Goal: Task Accomplishment & Management: Complete application form

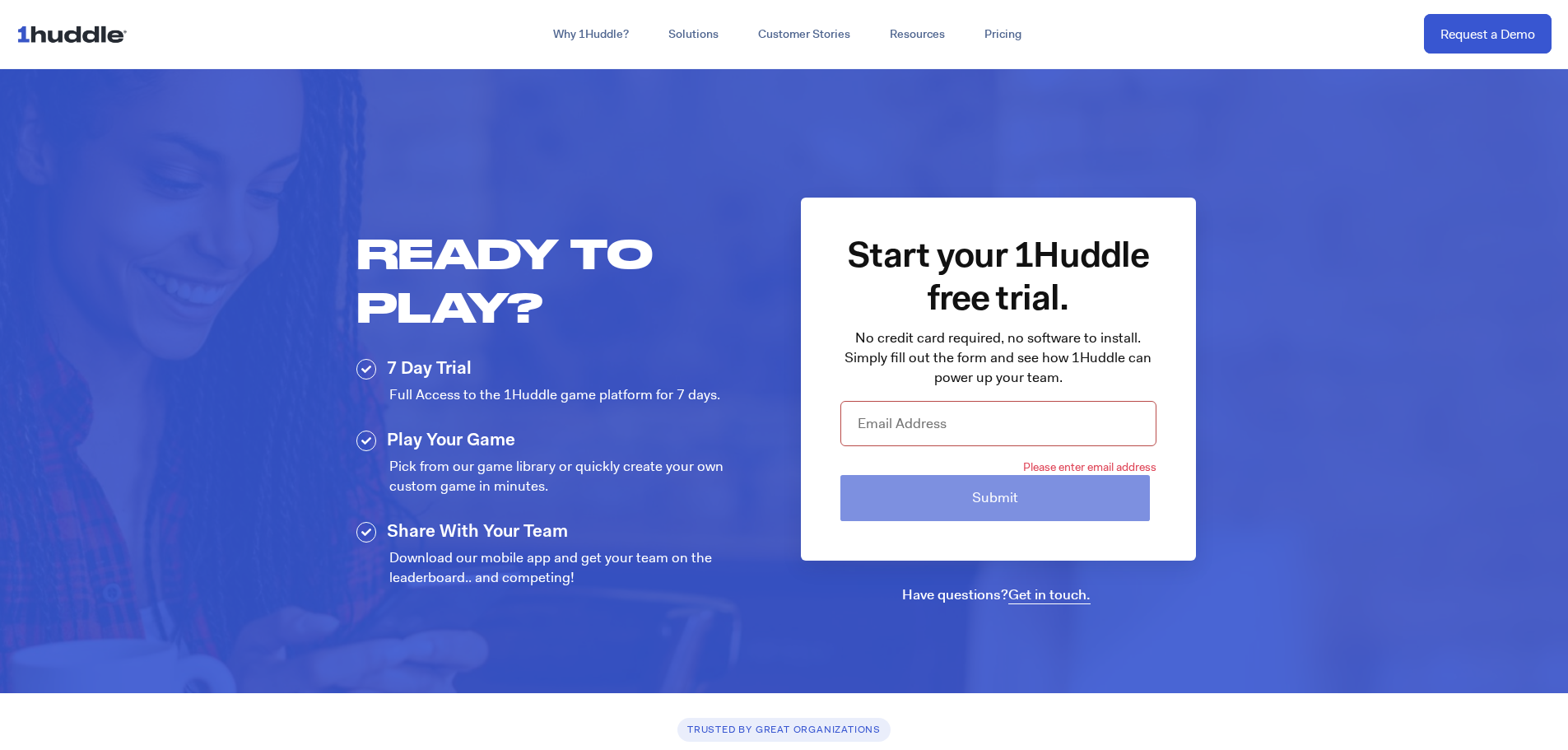
click at [923, 441] on input "email" at bounding box center [998, 423] width 316 height 45
click at [931, 418] on input "email" at bounding box center [998, 423] width 316 height 45
type input "[EMAIL_ADDRESS][PERSON_NAME][DOMAIN_NAME]"
click at [840, 475] on input "Submit" at bounding box center [995, 497] width 309 height 45
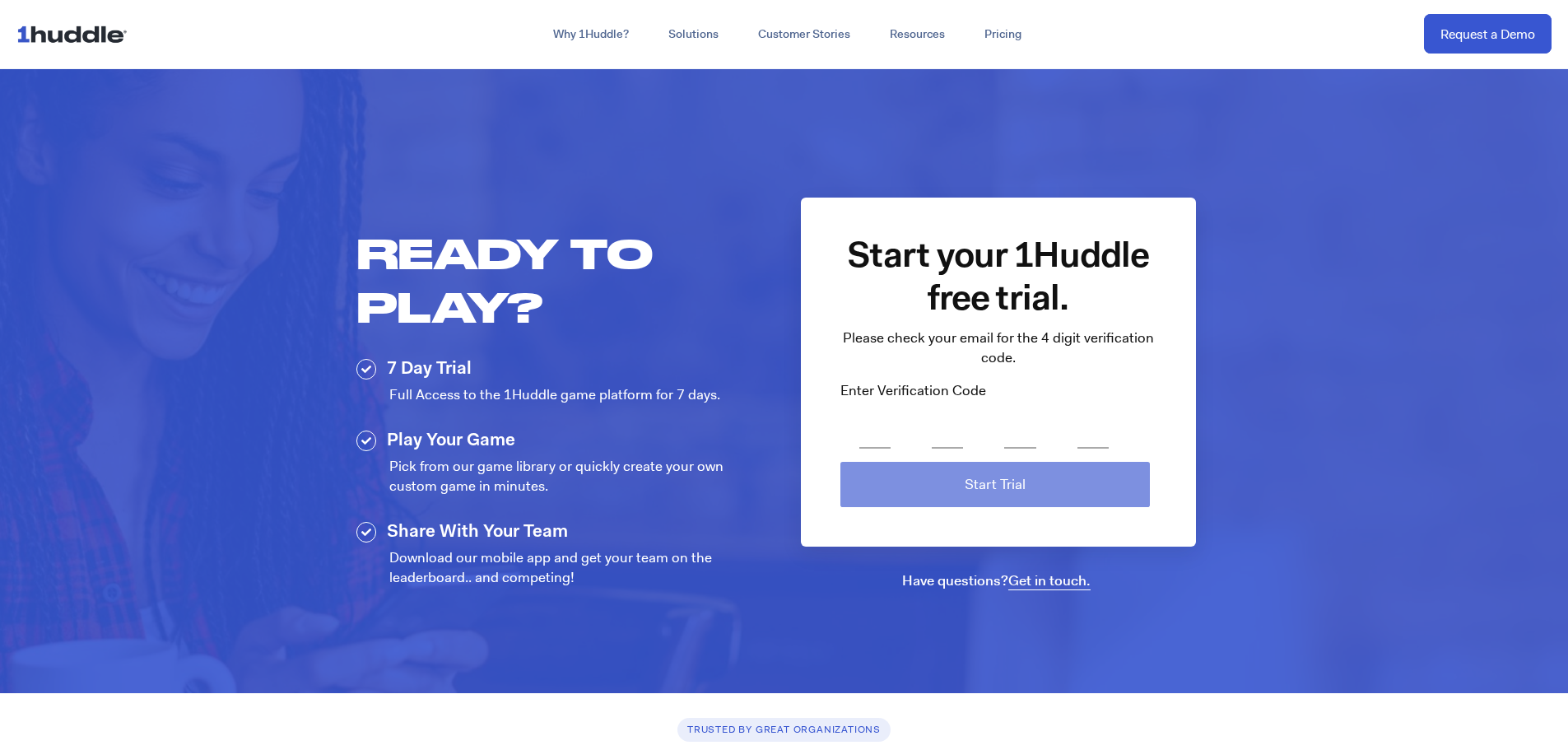
click at [878, 443] on input "number" at bounding box center [874, 428] width 31 height 42
type input "65"
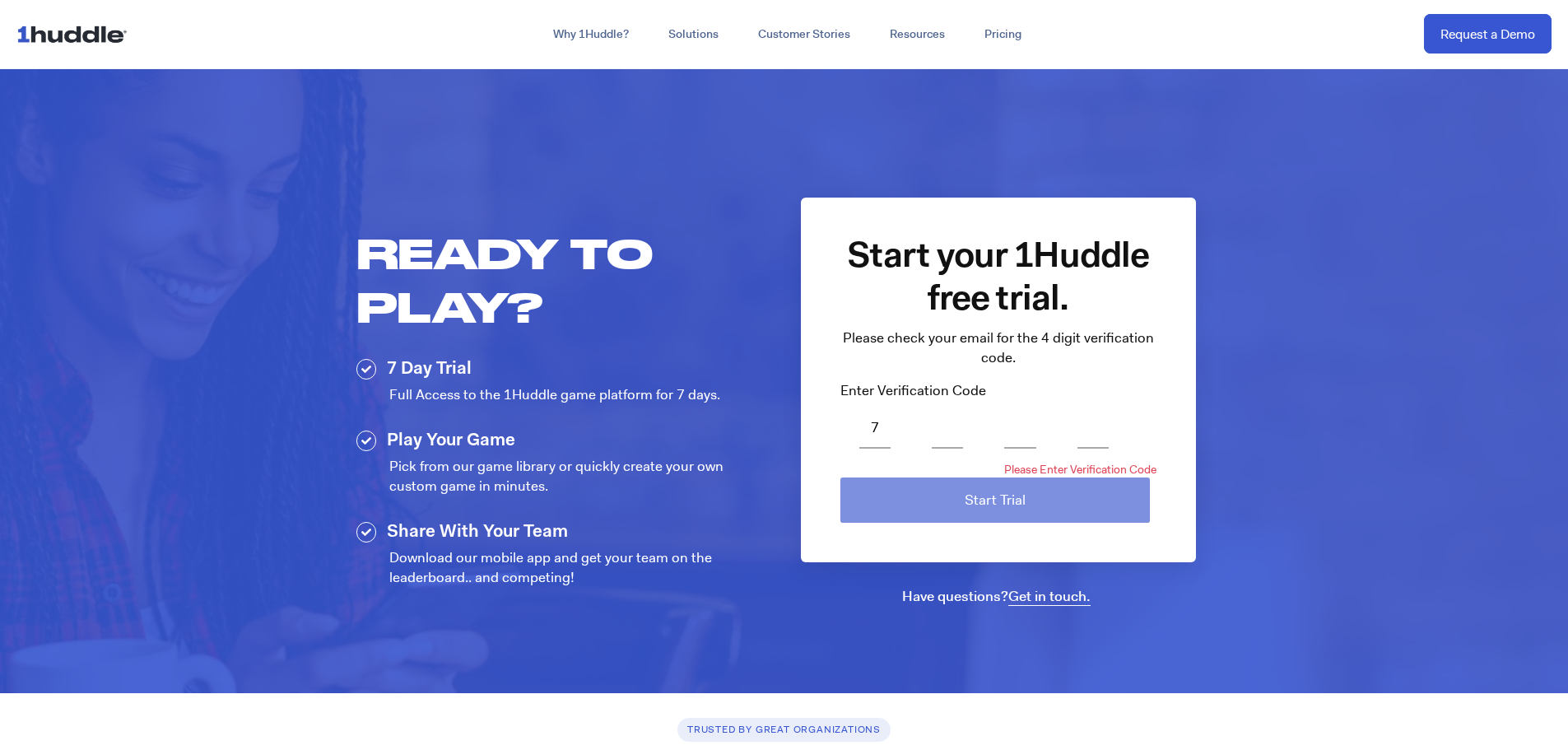
type input "7"
type input "5"
type input "6"
type input "5"
type input "7"
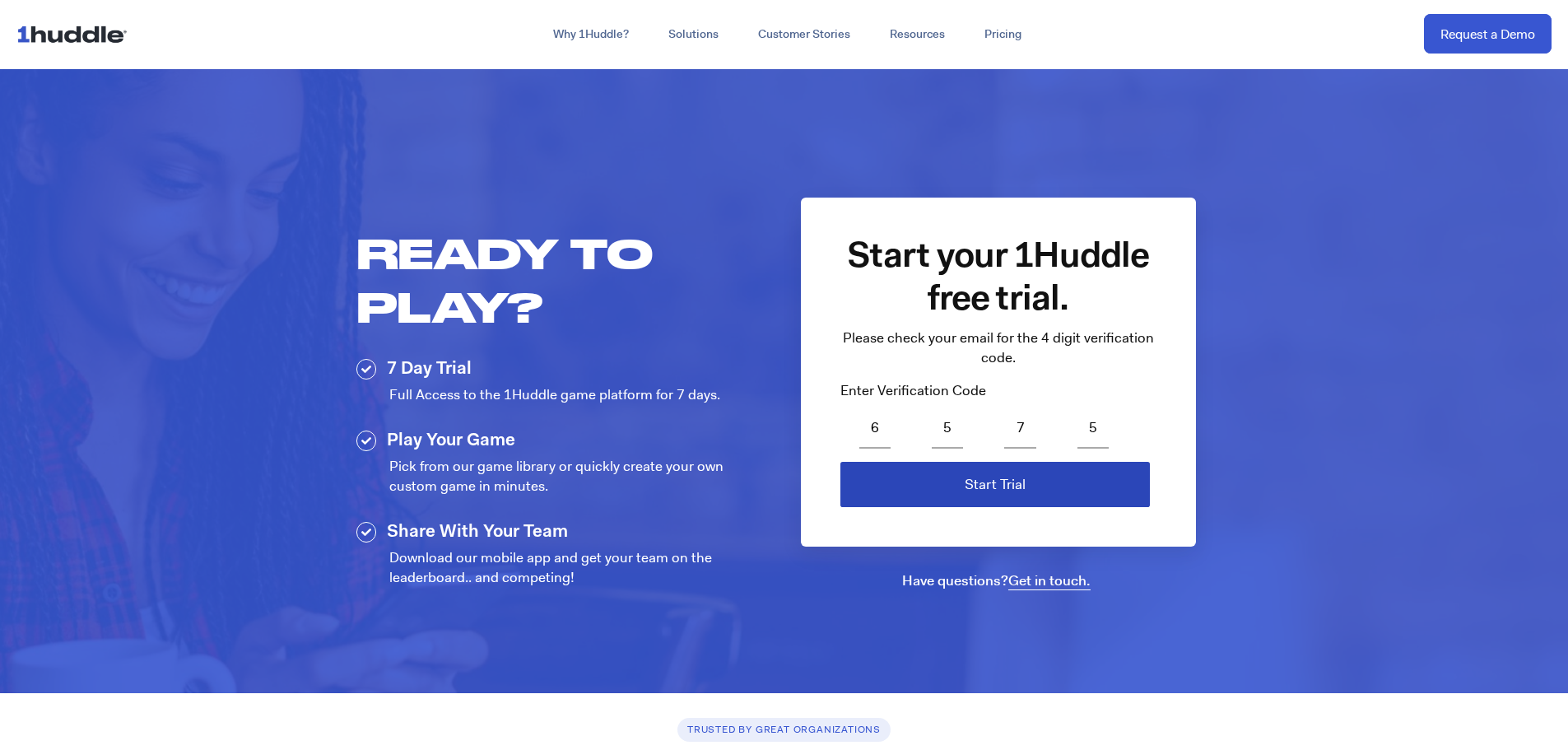
type input "5"
click at [902, 470] on input "Start Trial" at bounding box center [995, 484] width 309 height 45
